Goal: Task Accomplishment & Management: Understand process/instructions

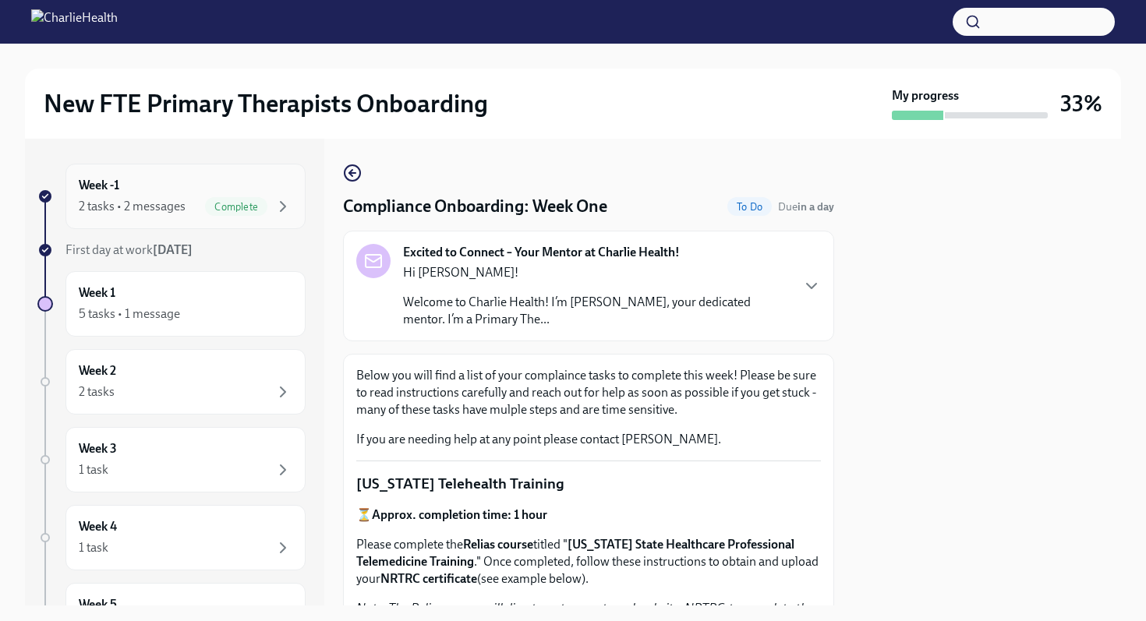
click at [250, 209] on span "Complete" at bounding box center [236, 207] width 62 height 12
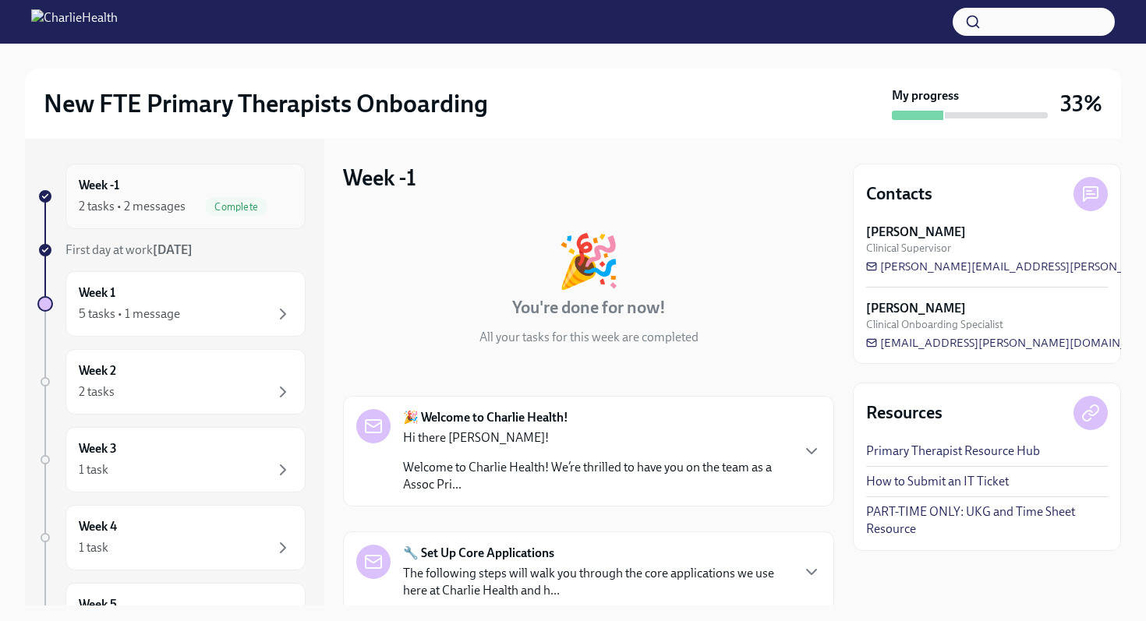
click at [222, 202] on span "Complete" at bounding box center [236, 207] width 62 height 12
click at [212, 285] on div "Week 1 5 tasks • 1 message" at bounding box center [186, 304] width 214 height 39
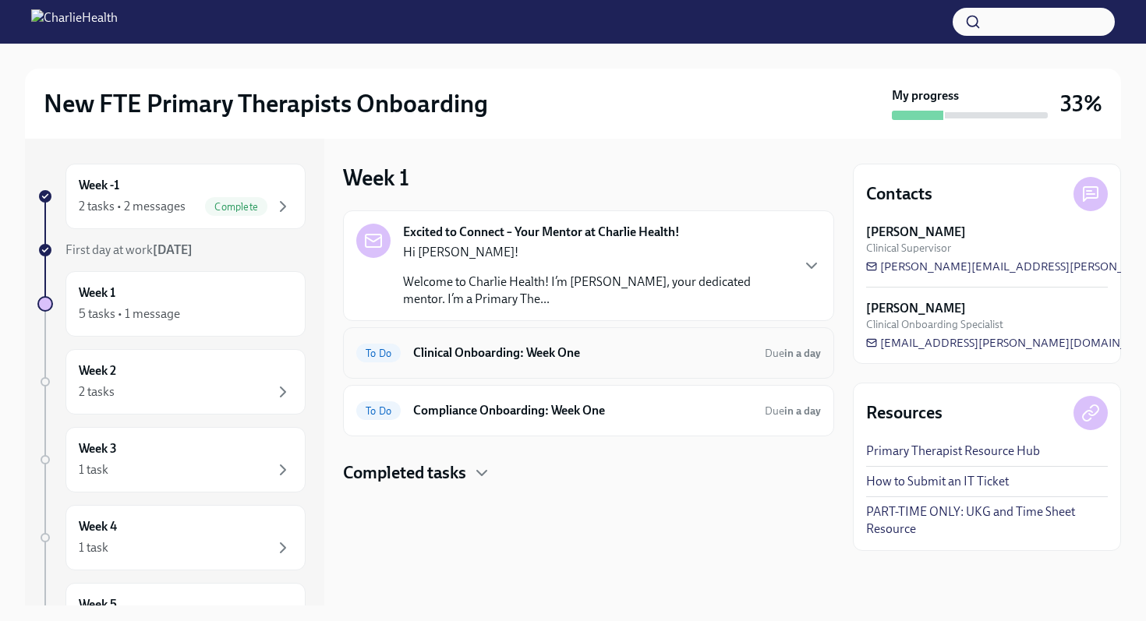
click at [455, 362] on div "To Do Clinical Onboarding: Week One Due in a day" at bounding box center [588, 353] width 465 height 25
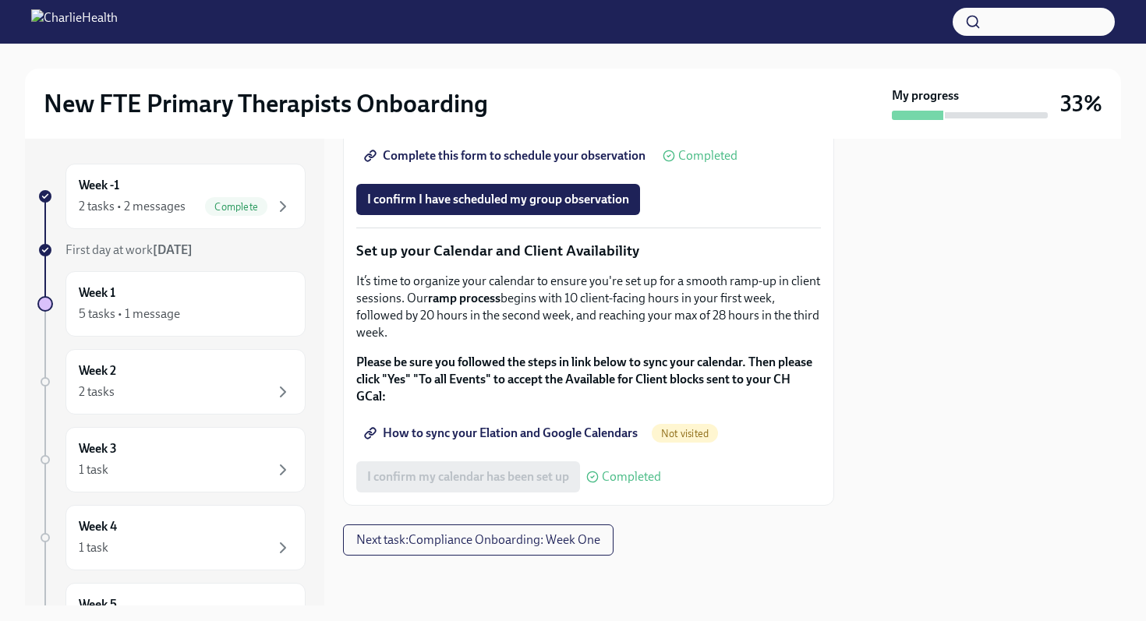
scroll to position [2573, 0]
click at [505, 532] on span "Next task : Compliance Onboarding: Week One" at bounding box center [478, 540] width 244 height 16
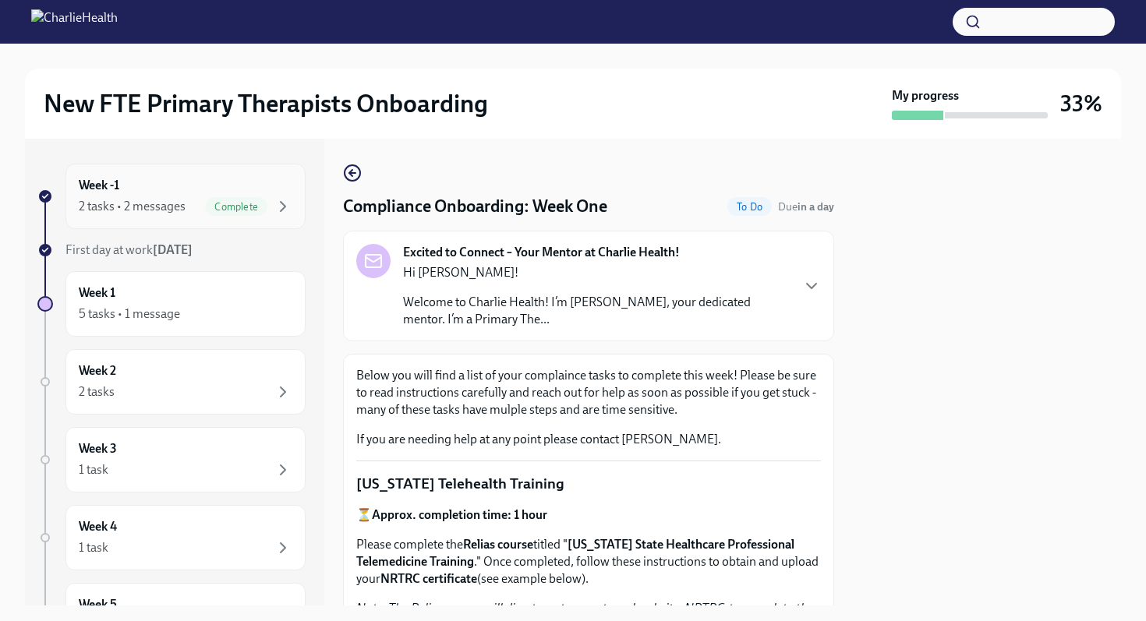
click at [249, 201] on span "Complete" at bounding box center [236, 207] width 62 height 12
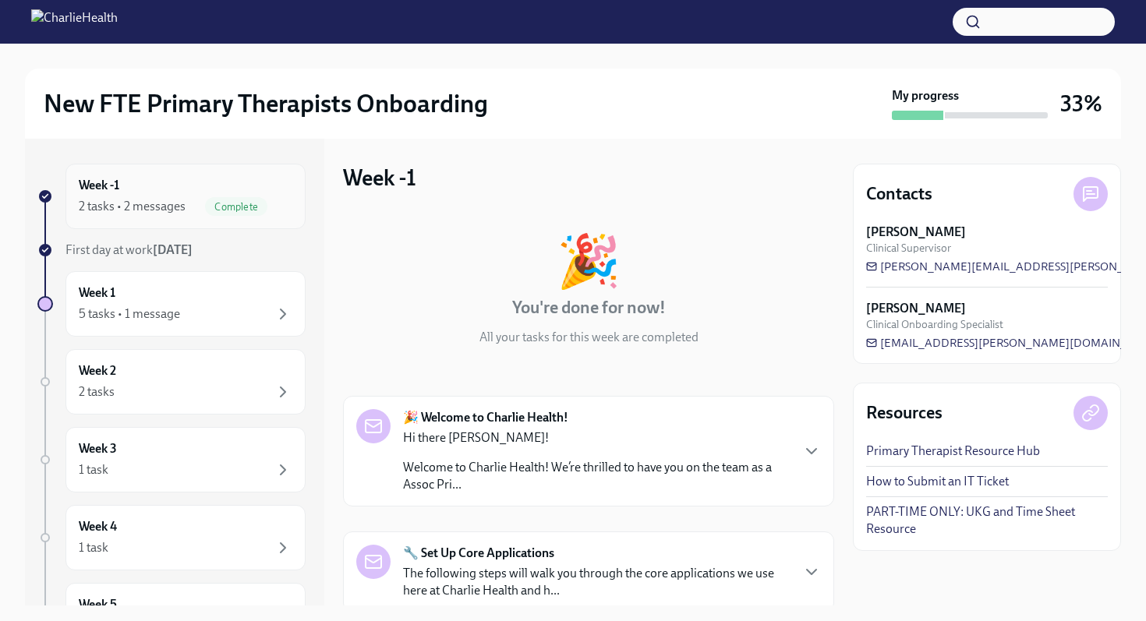
click at [254, 206] on span "Complete" at bounding box center [236, 207] width 62 height 12
click at [230, 272] on div "Week 1 5 tasks • 1 message" at bounding box center [185, 303] width 240 height 65
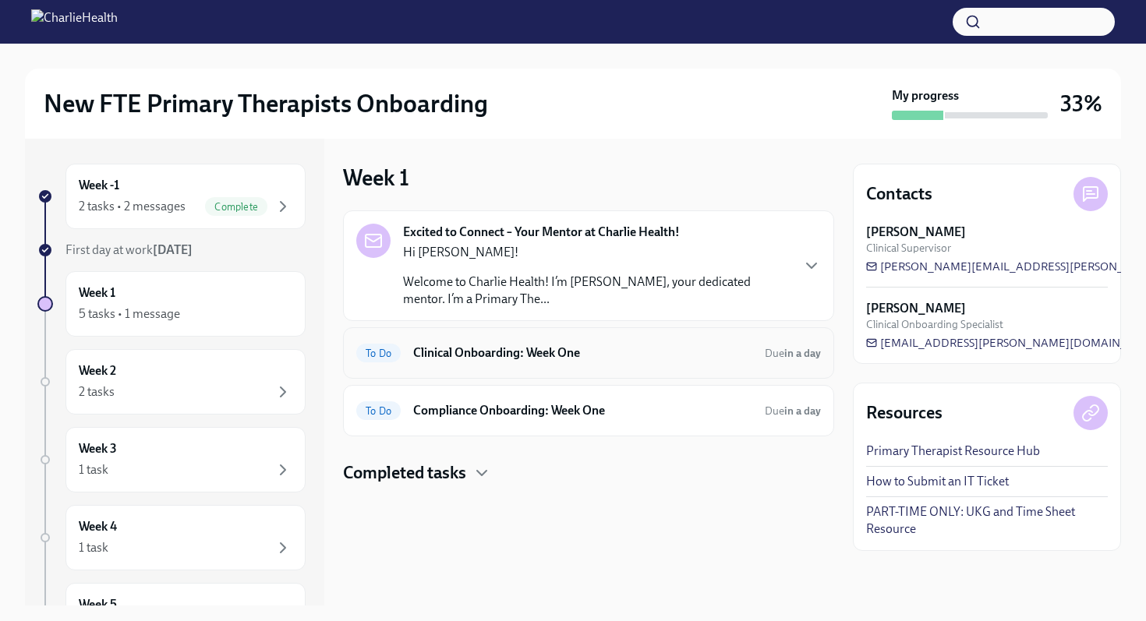
click at [465, 358] on h6 "Clinical Onboarding: Week One" at bounding box center [582, 353] width 339 height 17
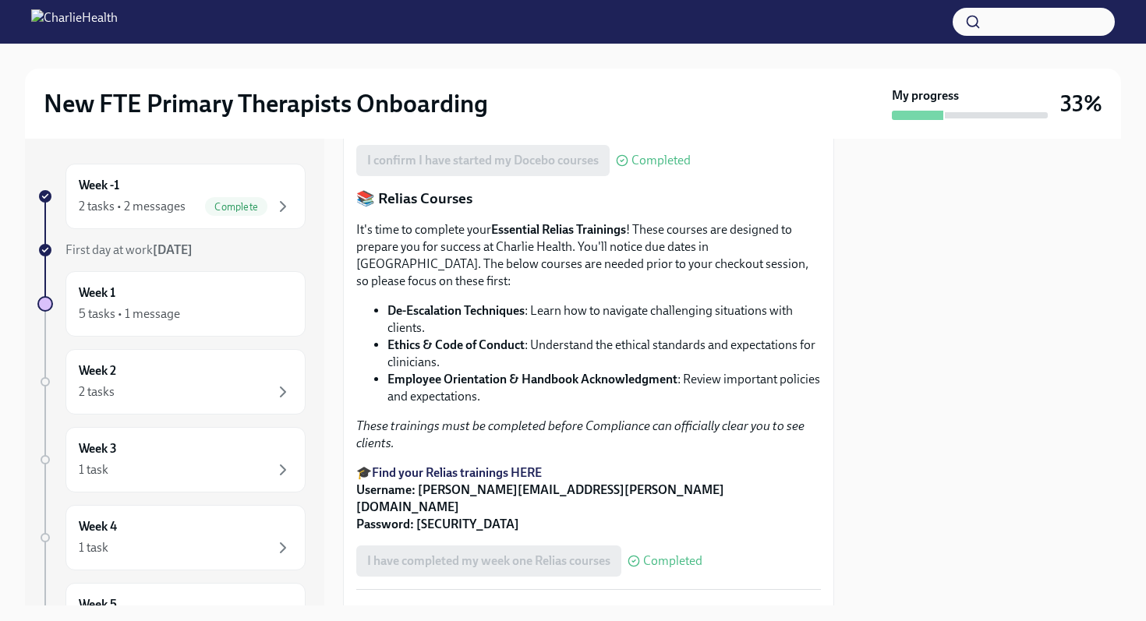
scroll to position [882, 0]
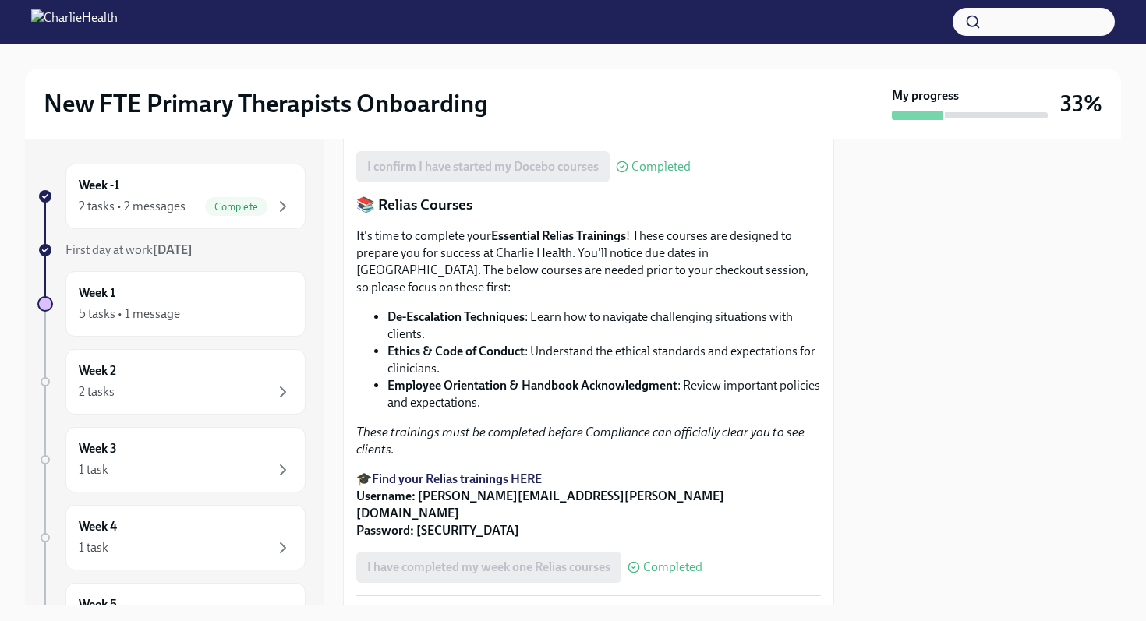
click at [490, 90] on strong "Access Your Docebo Training Here!" at bounding box center [466, 83] width 188 height 15
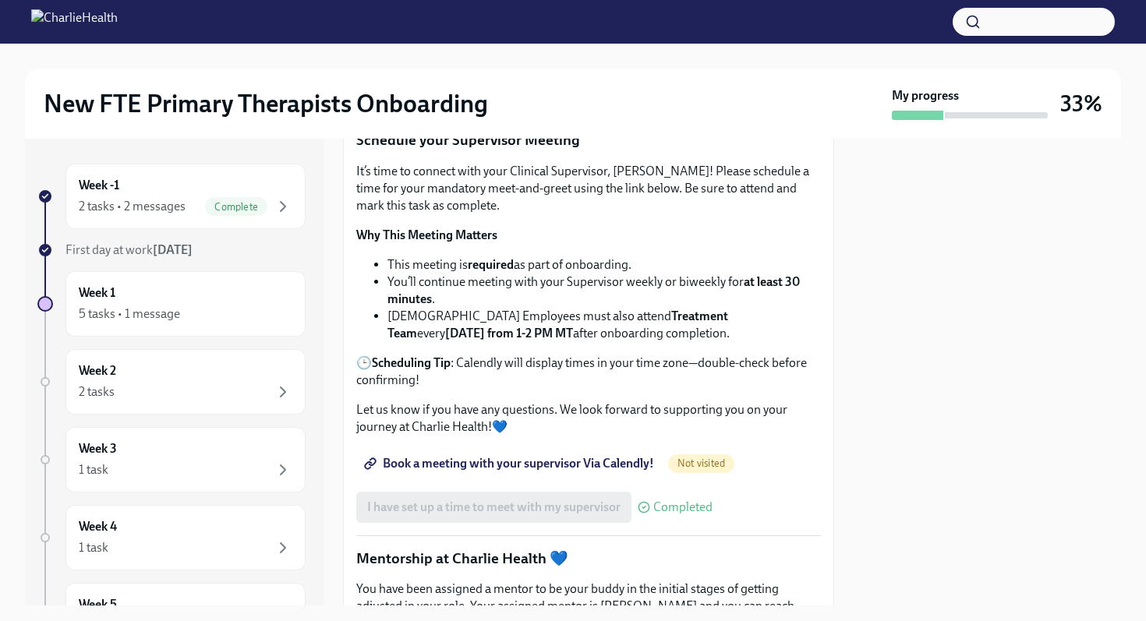
scroll to position [1329, 0]
